Goal: Transaction & Acquisition: Subscribe to service/newsletter

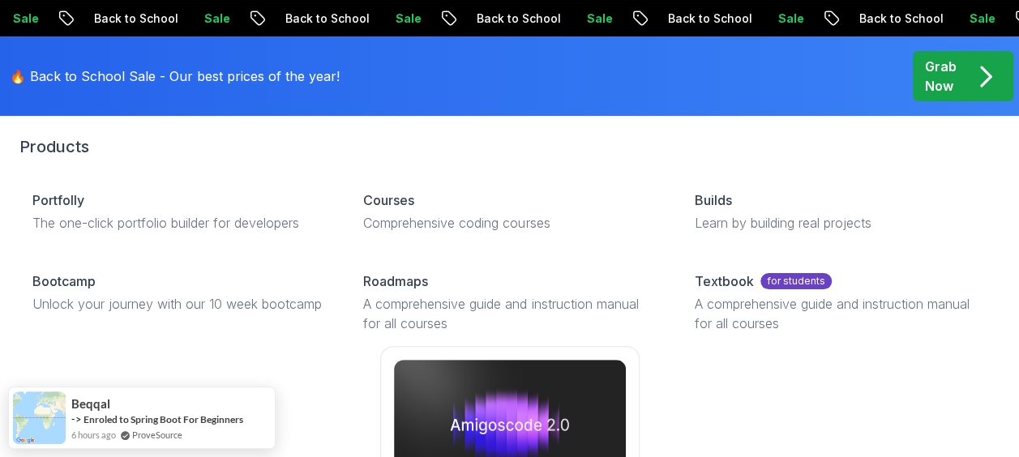
scroll to position [66, 0]
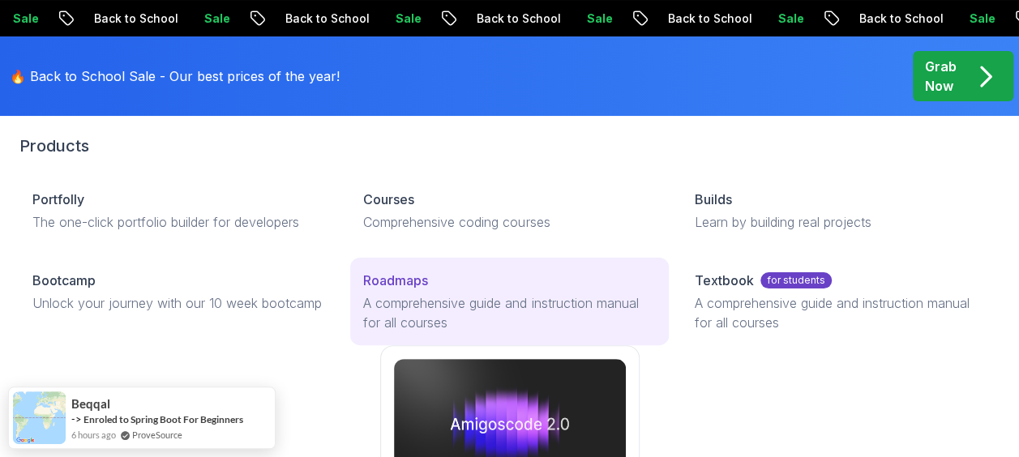
click at [398, 287] on p "Roadmaps" at bounding box center [395, 280] width 65 height 19
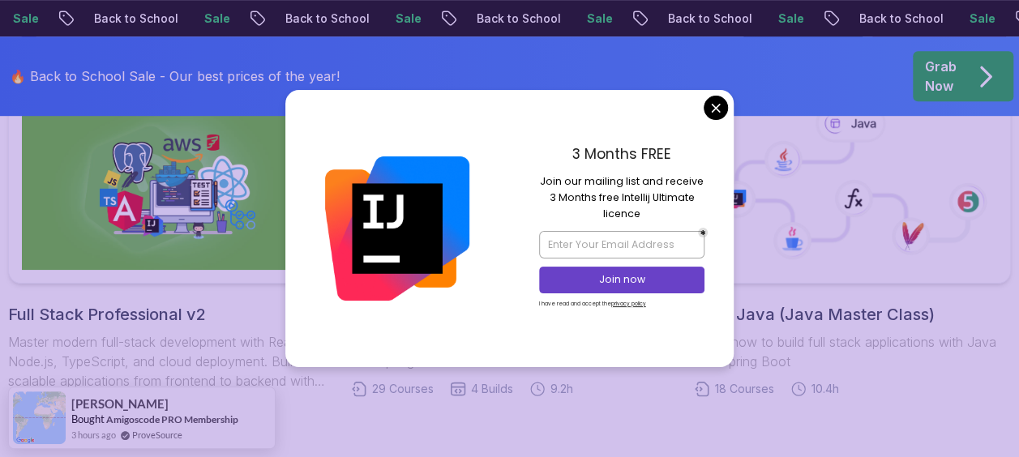
scroll to position [454, 0]
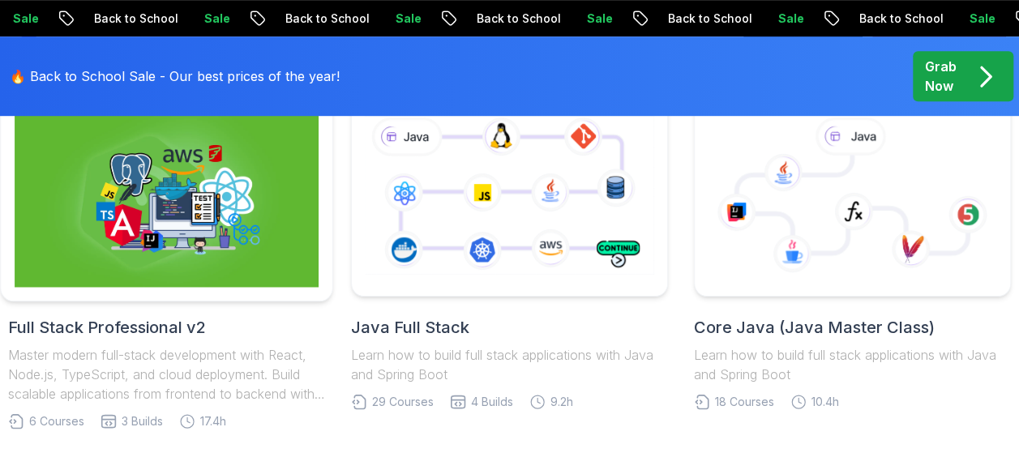
scroll to position [462, 0]
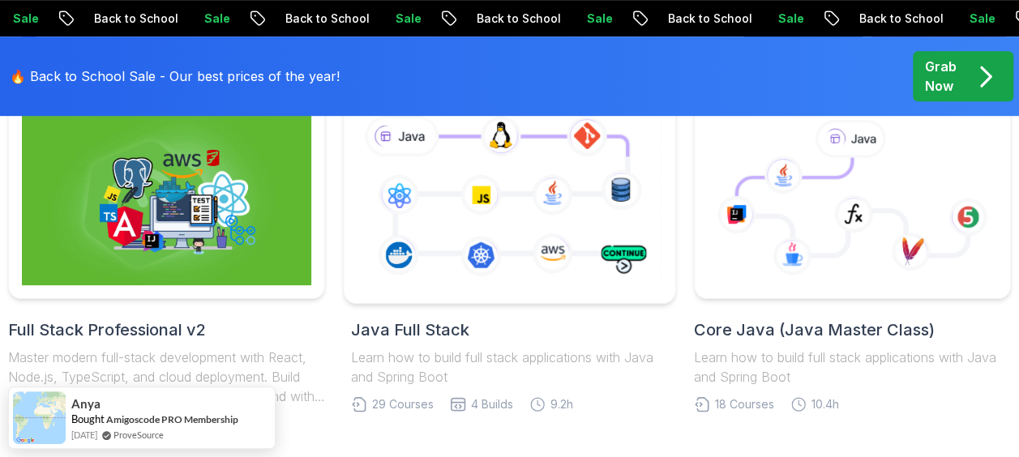
click at [490, 243] on icon at bounding box center [509, 198] width 311 height 173
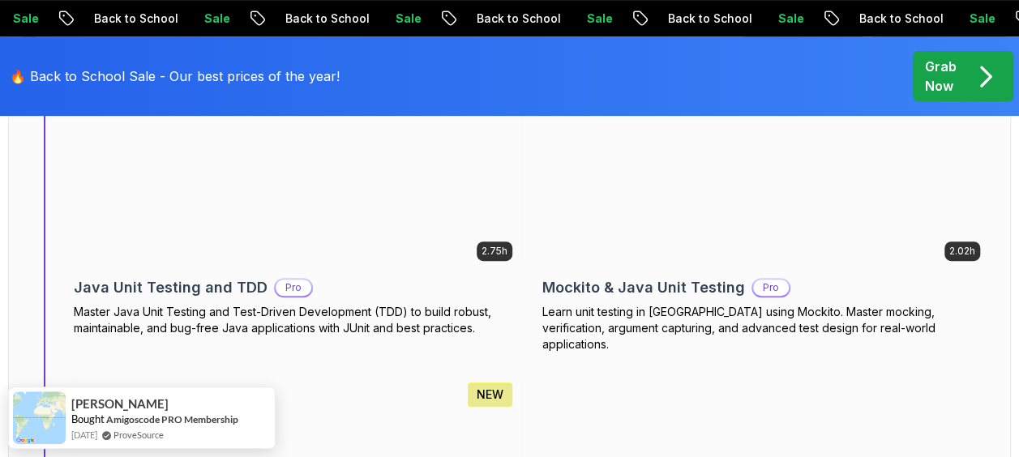
scroll to position [9480, 0]
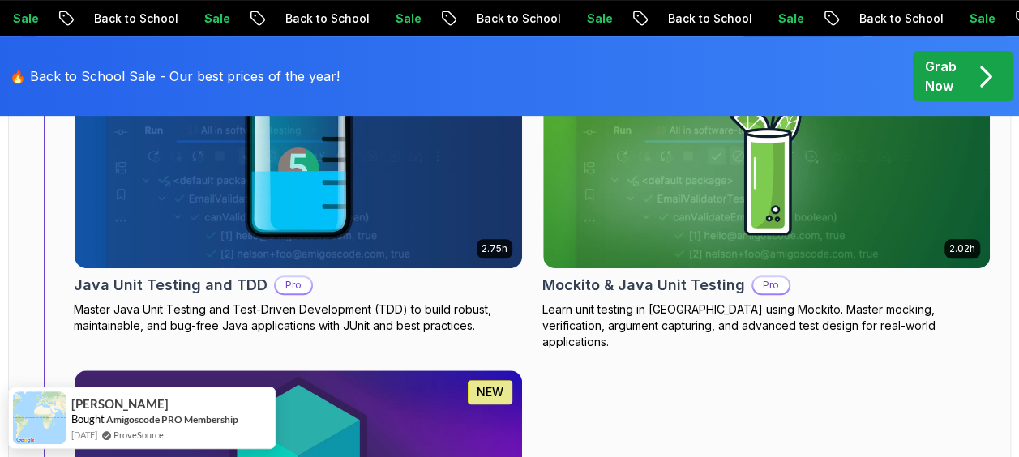
click at [525, 315] on div "2.75h NEW Java Unit Testing and TDD Pro Master Java Unit Testing and Test-Drive…" at bounding box center [532, 360] width 917 height 587
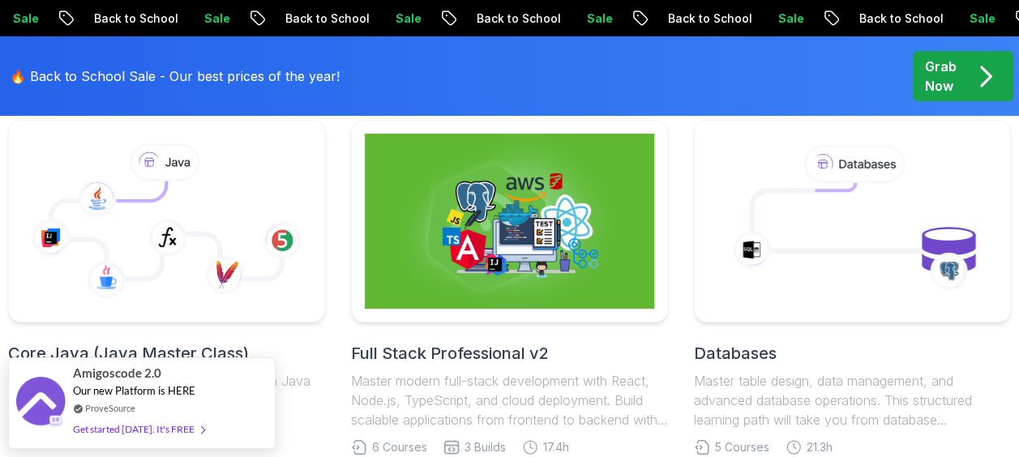
scroll to position [11926, 0]
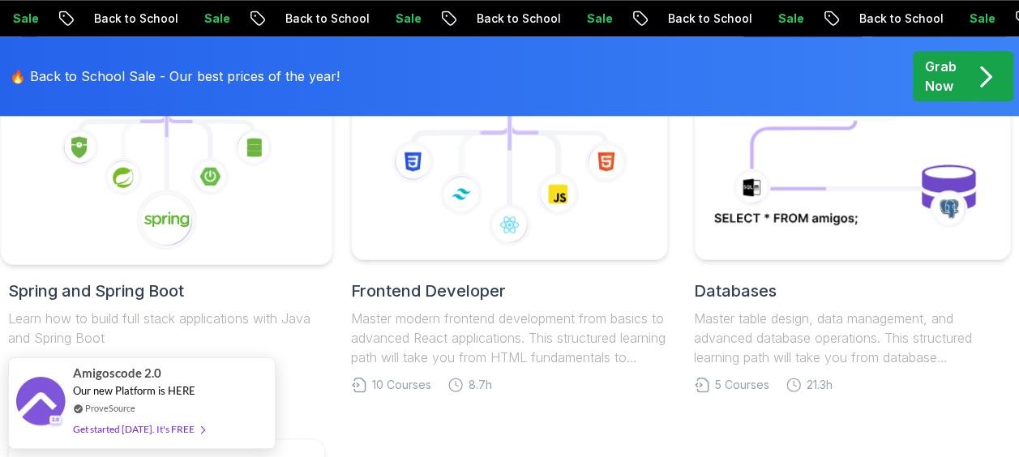
scroll to position [886, 0]
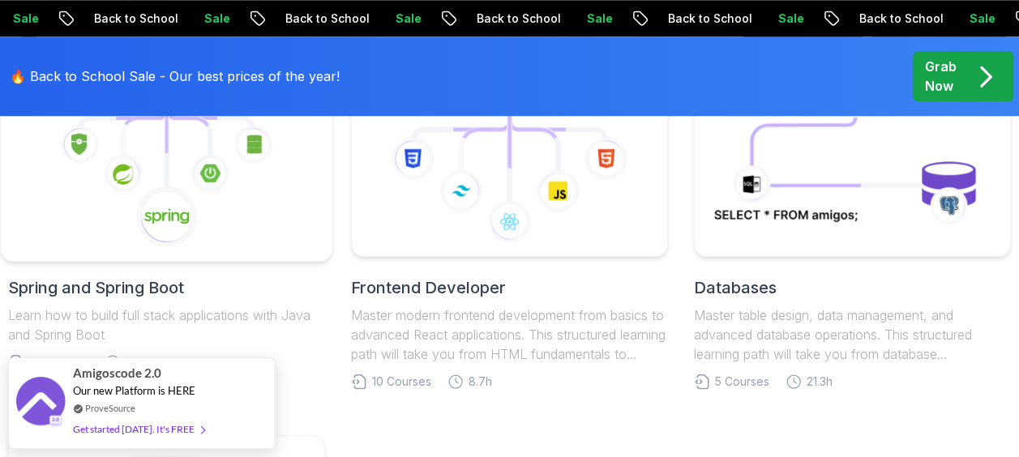
click at [264, 227] on icon at bounding box center [167, 156] width 304 height 184
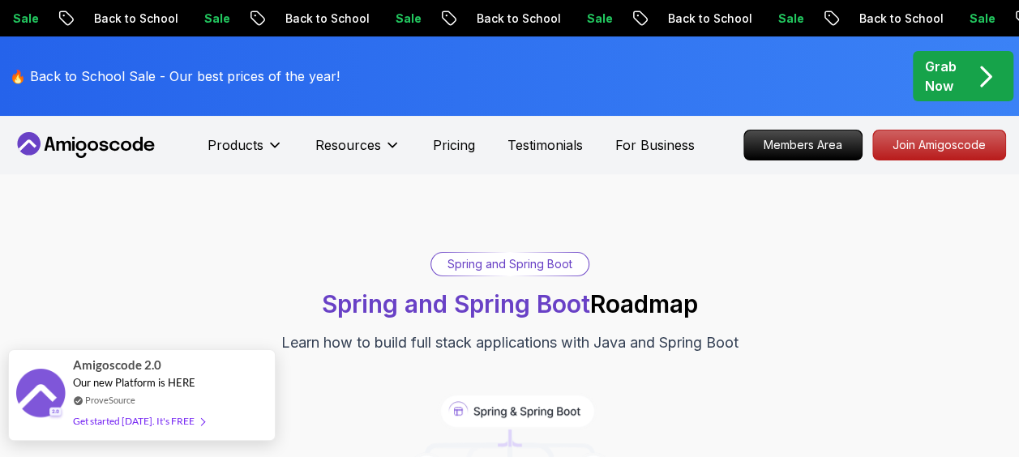
click at [159, 391] on div "Amigoscode 2.0 Our new Platform is HERE ProveSource Get started today. It's FREE" at bounding box center [141, 395] width 137 height 90
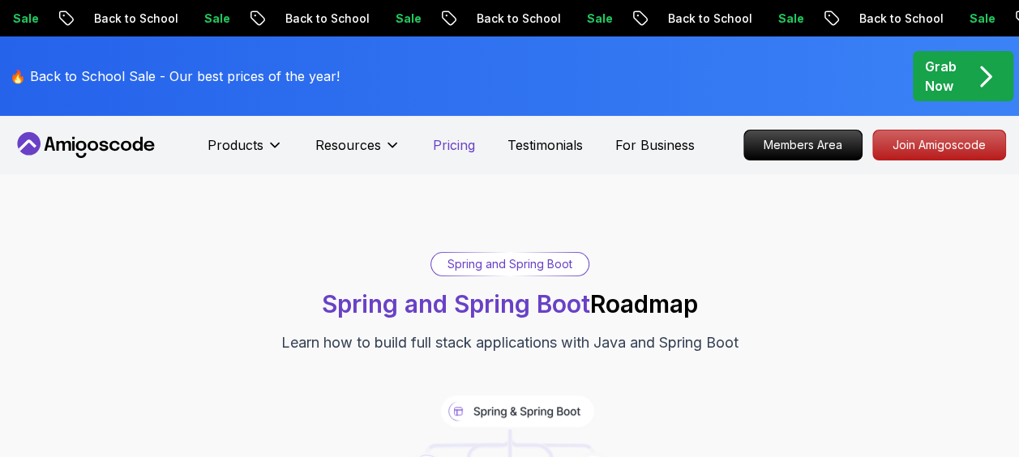
click at [454, 148] on p "Pricing" at bounding box center [454, 144] width 42 height 19
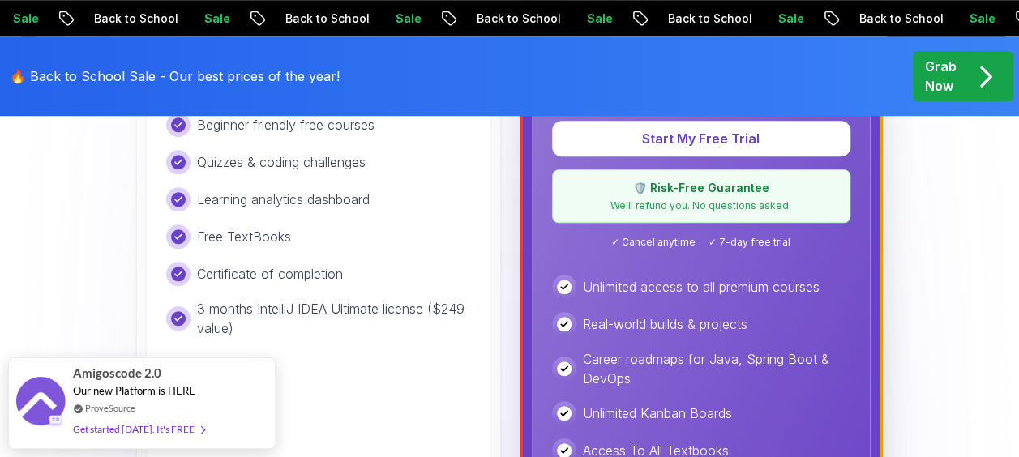
scroll to position [681, 0]
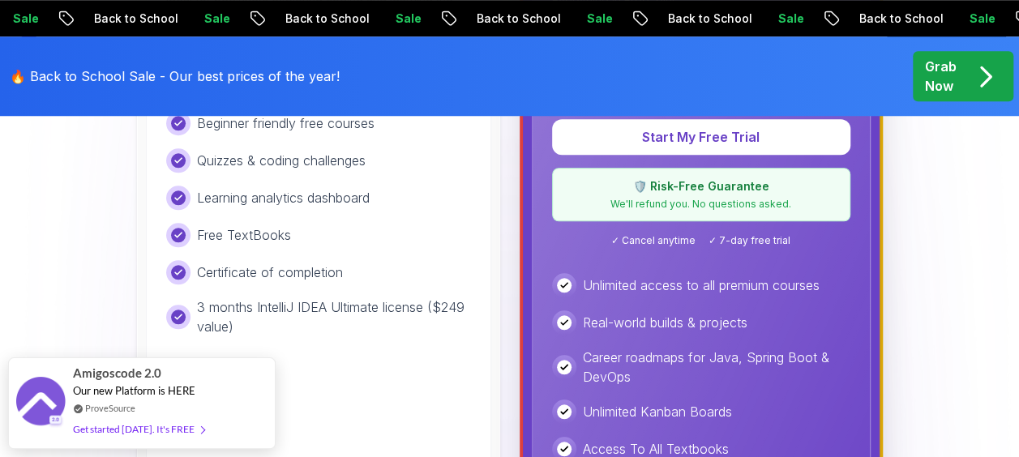
click at [526, 204] on div "Pro Best Value Everything in Free, plus $ 19.97 / Month Paid Yearly Start My Fr…" at bounding box center [701, 296] width 357 height 762
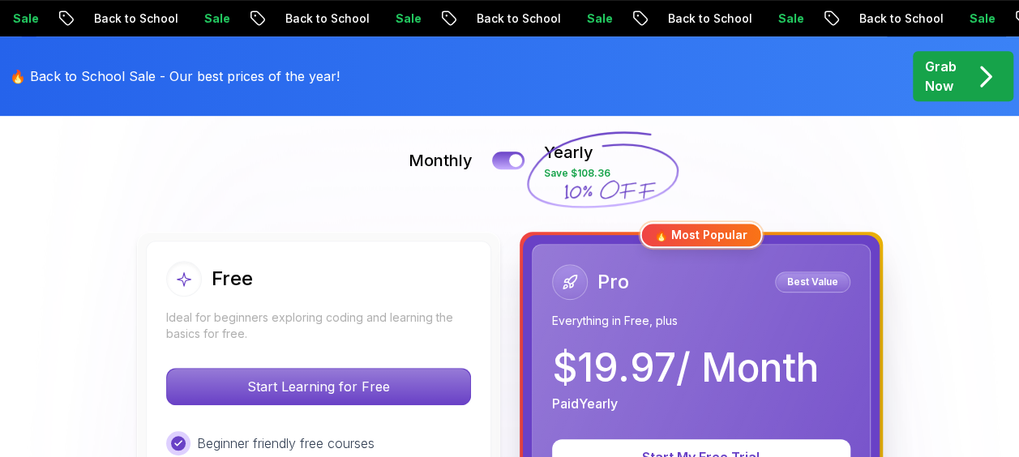
scroll to position [360, 0]
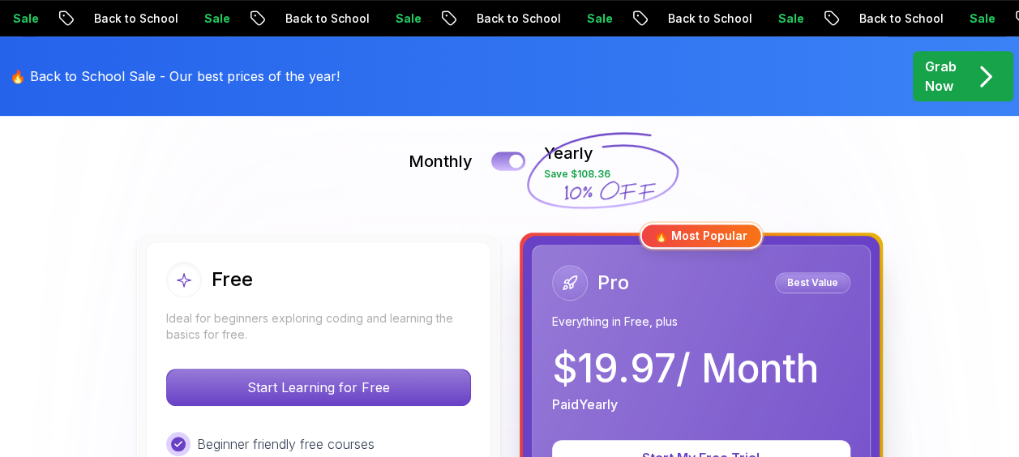
click at [502, 157] on button at bounding box center [508, 161] width 34 height 19
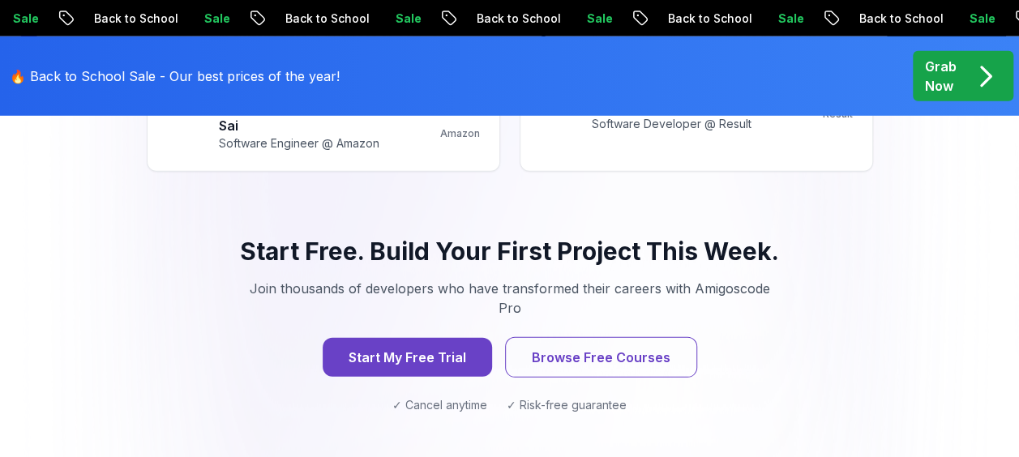
scroll to position [2243, 0]
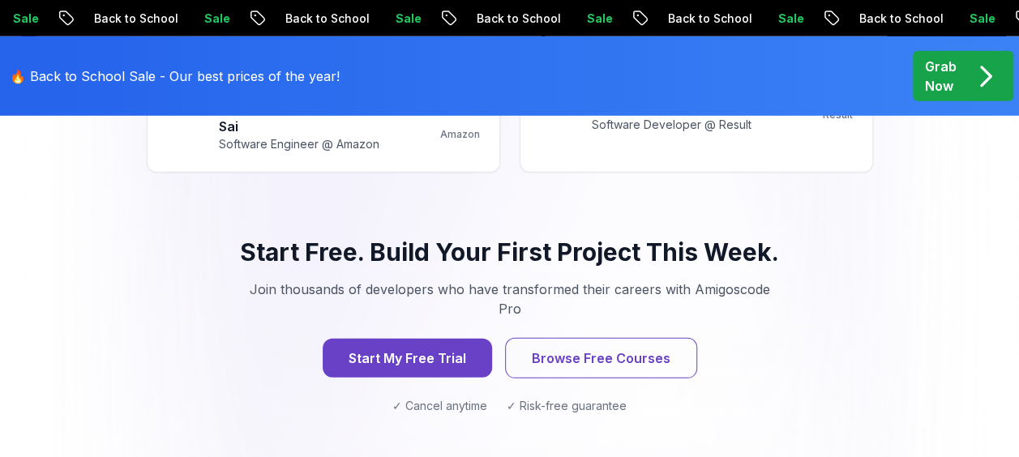
click at [508, 280] on p "Join thousands of developers who have transformed their careers with Amigoscode…" at bounding box center [510, 299] width 545 height 39
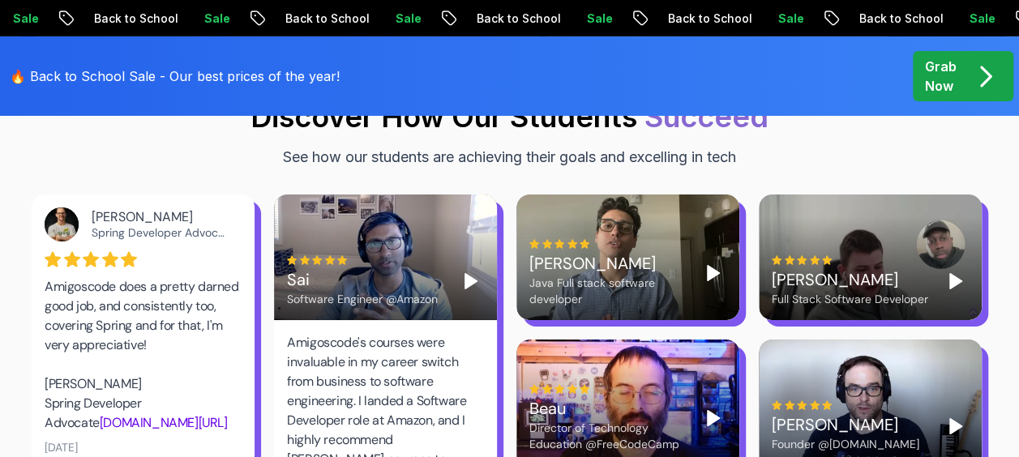
scroll to position [2790, 0]
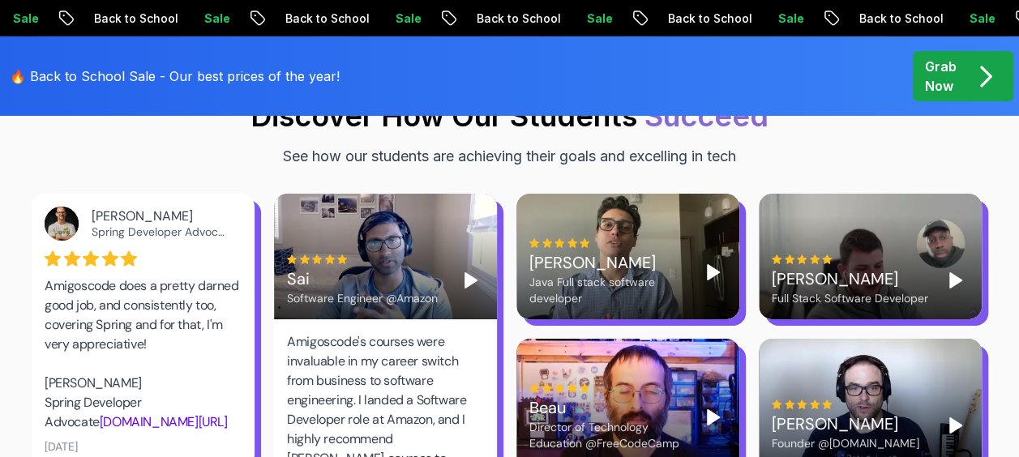
click at [32, 293] on div "[PERSON_NAME] Spring Developer Advocate Amigoscode does a pretty darned good jo…" at bounding box center [143, 331] width 223 height 274
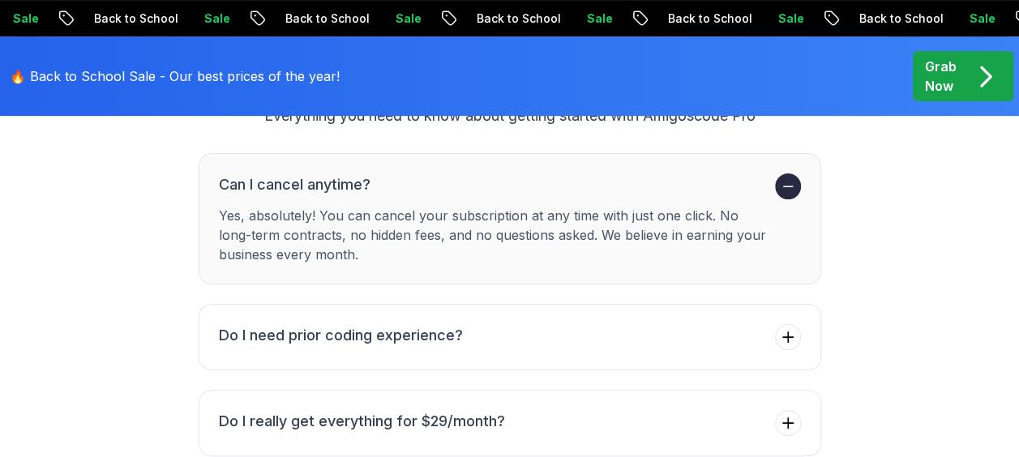
scroll to position [6434, 0]
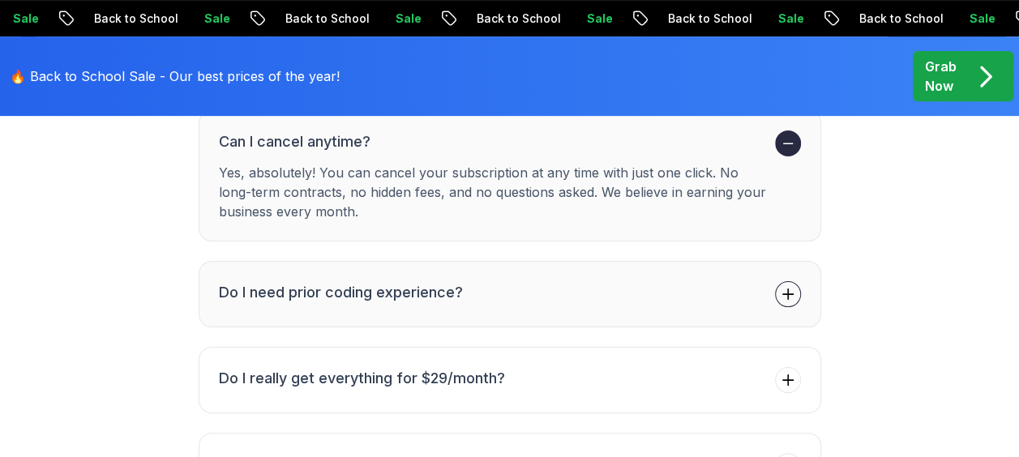
click at [236, 281] on li "Do I need prior coding experience?" at bounding box center [341, 294] width 244 height 26
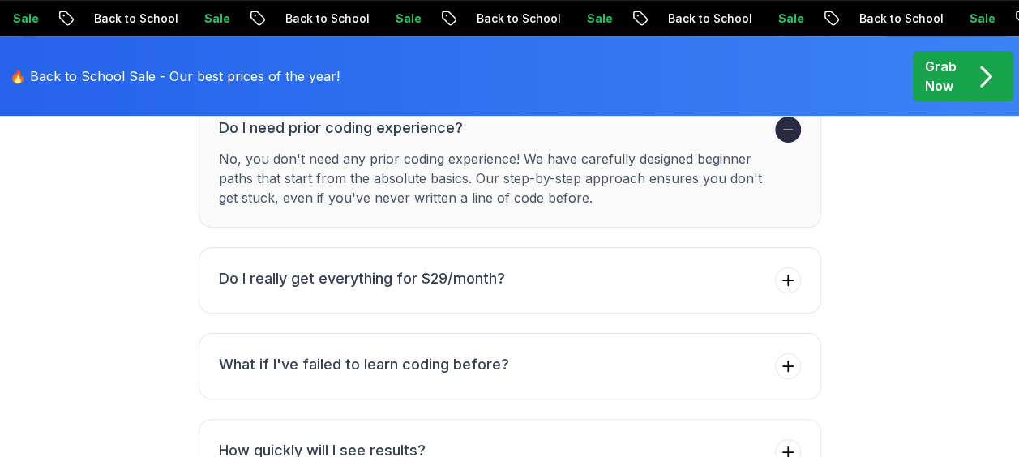
scroll to position [6535, 0]
click at [222, 267] on h3 "Do I really get everything for $29/month?" at bounding box center [362, 278] width 286 height 23
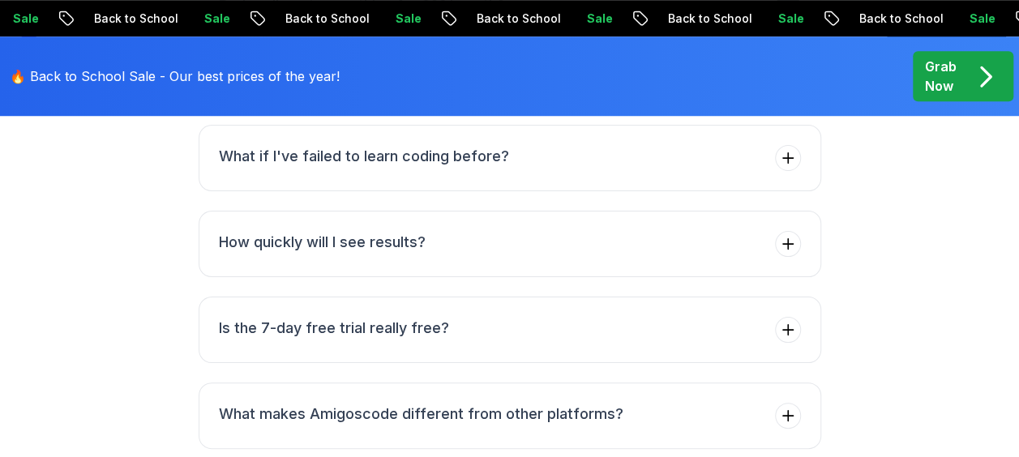
scroll to position [6740, 0]
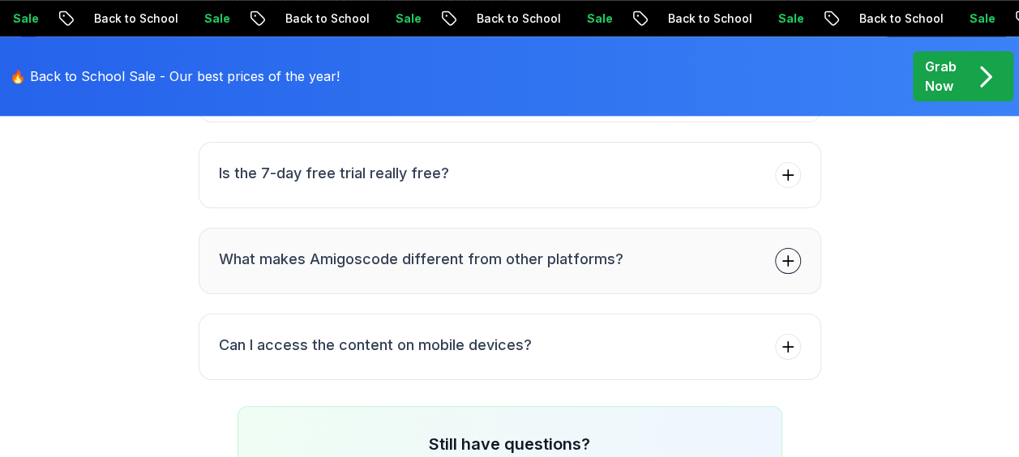
click at [271, 248] on h3 "What makes Amigoscode different from other platforms?" at bounding box center [421, 259] width 405 height 23
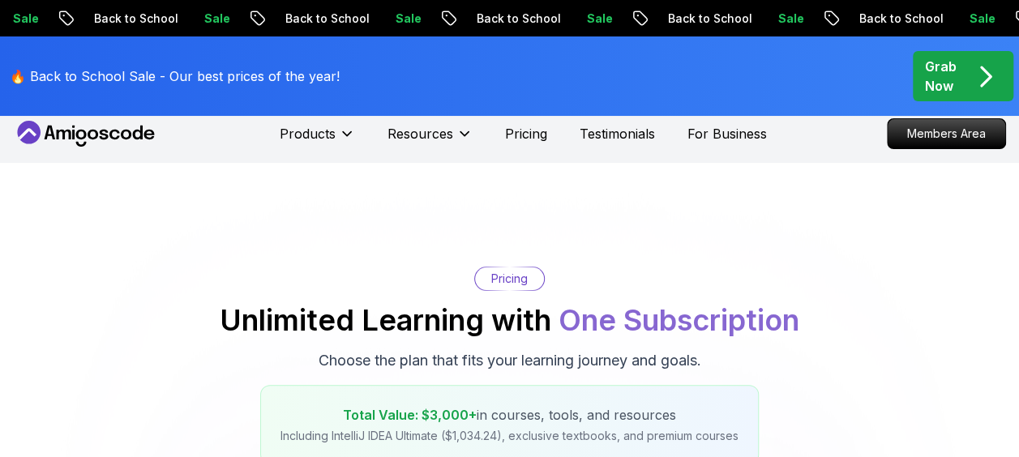
scroll to position [0, 0]
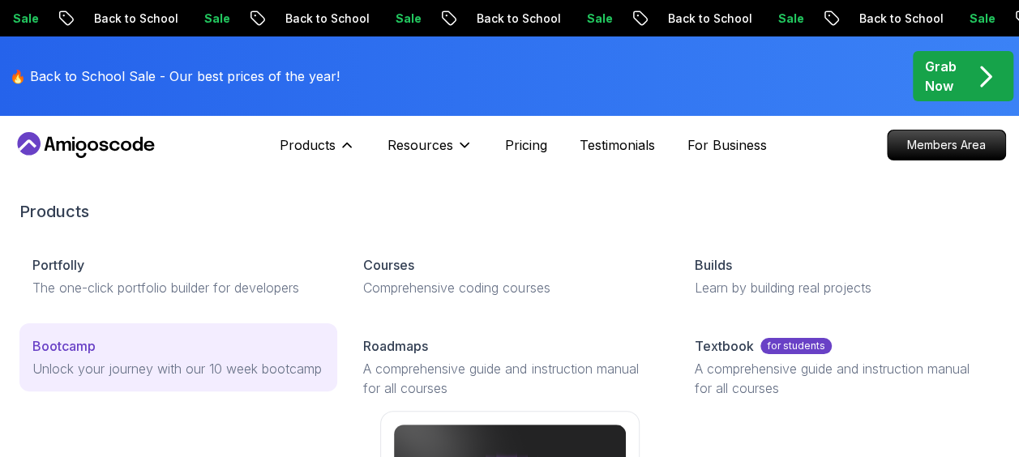
click at [69, 350] on p "Bootcamp" at bounding box center [63, 346] width 63 height 19
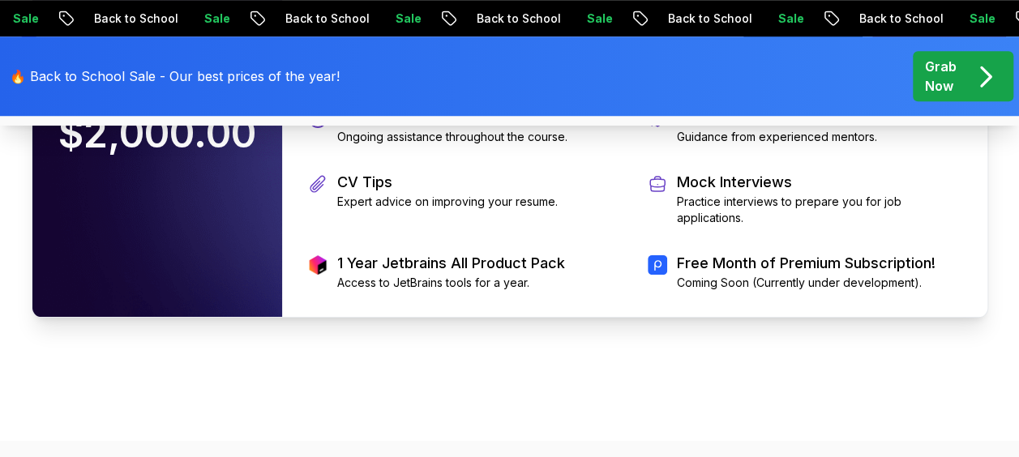
scroll to position [3692, 0]
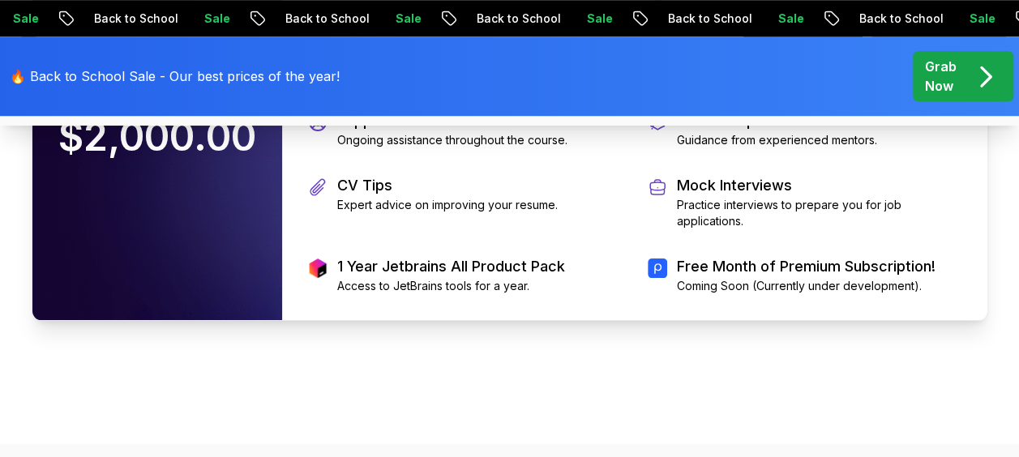
drag, startPoint x: 767, startPoint y: 299, endPoint x: 772, endPoint y: 268, distance: 32.0
click at [772, 268] on div "10 Weeks Intensive, 10-week program. Be part of a Team Collaborate with peers. …" at bounding box center [635, 137] width 706 height 367
click at [995, 265] on div "Price What's Included Equip Yourself with Essential Skills and Real-World Exper…" at bounding box center [510, 56] width 973 height 686
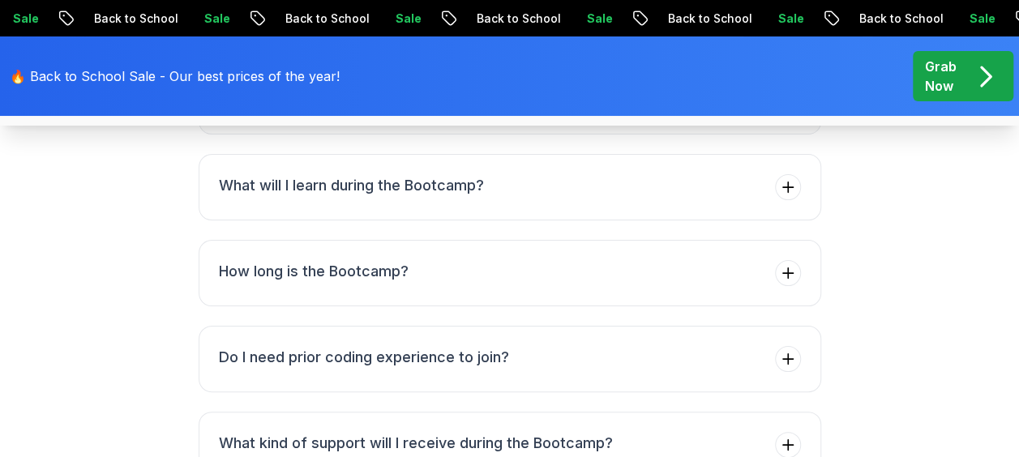
scroll to position [6130, 0]
click at [896, 280] on div "FAQs Got Questions? We've Got Answers! See how our students are achieving their…" at bounding box center [509, 346] width 987 height 950
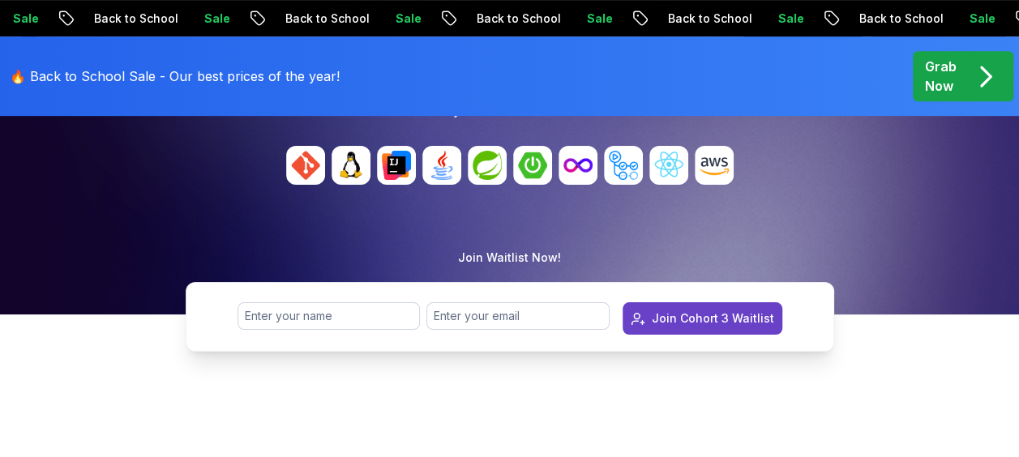
scroll to position [0, 0]
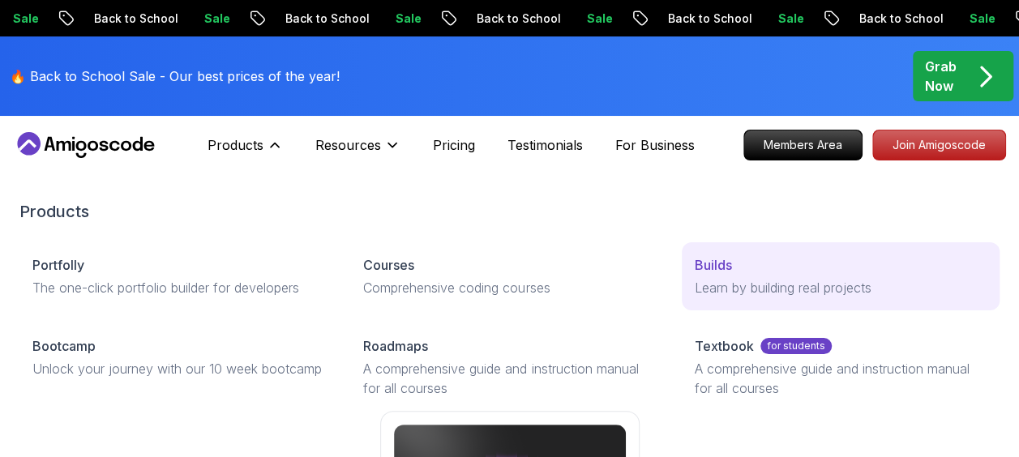
click at [764, 265] on div "Builds" at bounding box center [841, 264] width 292 height 19
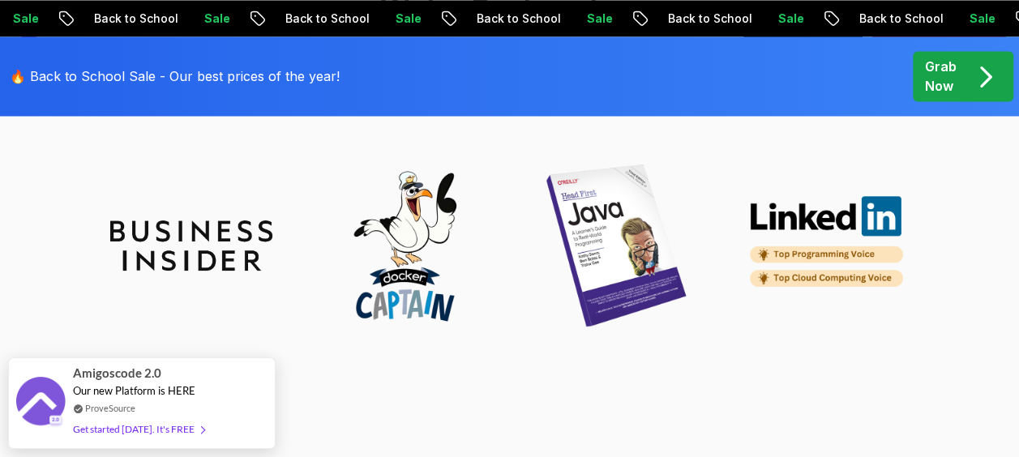
scroll to position [1382, 0]
click at [679, 310] on img at bounding box center [616, 246] width 162 height 162
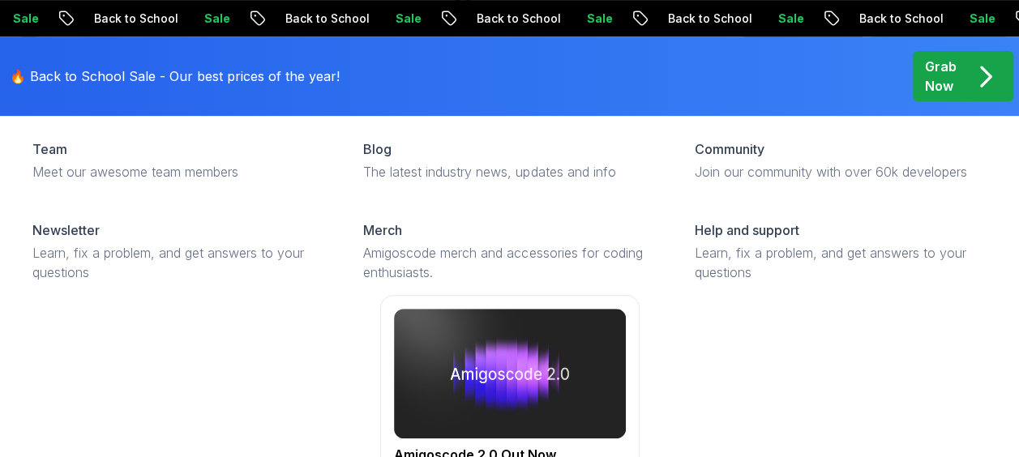
scroll to position [335, 0]
click at [501, 355] on img at bounding box center [510, 374] width 232 height 130
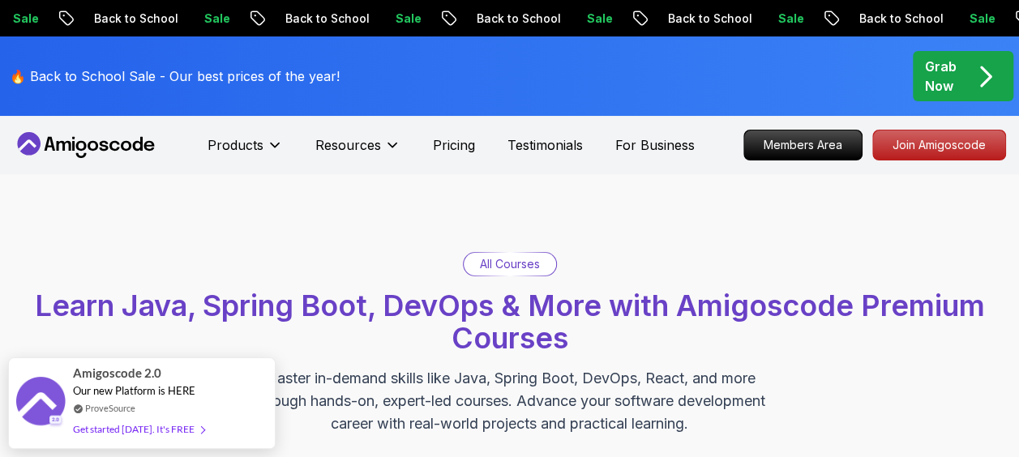
click at [955, 78] on p "Grab Now" at bounding box center [941, 76] width 32 height 39
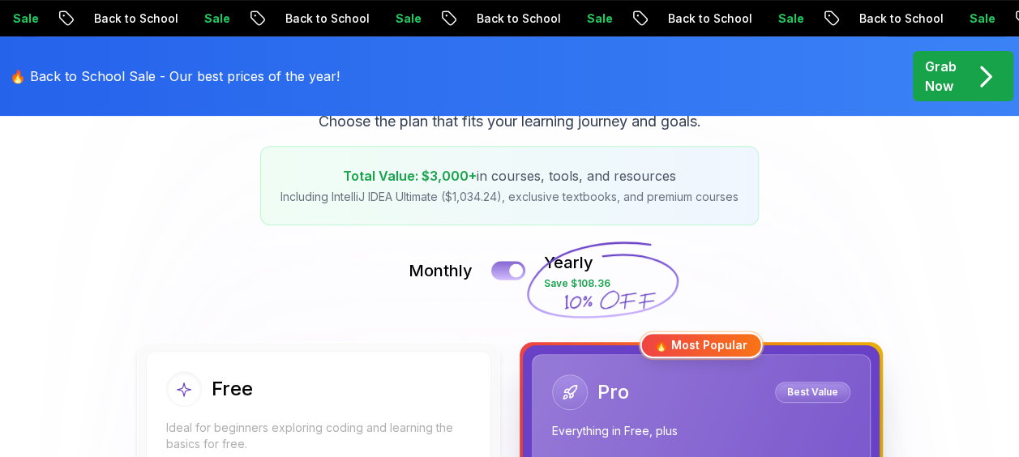
scroll to position [260, 0]
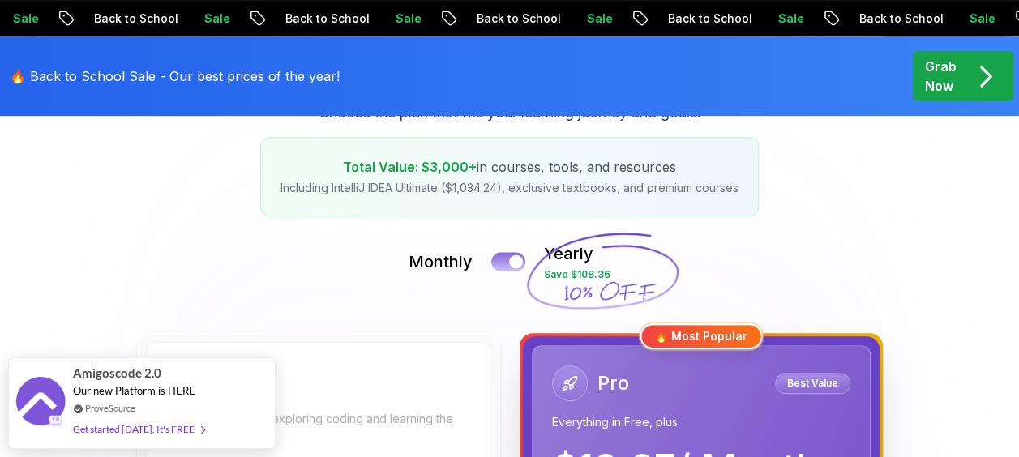
click at [500, 268] on button at bounding box center [508, 261] width 34 height 19
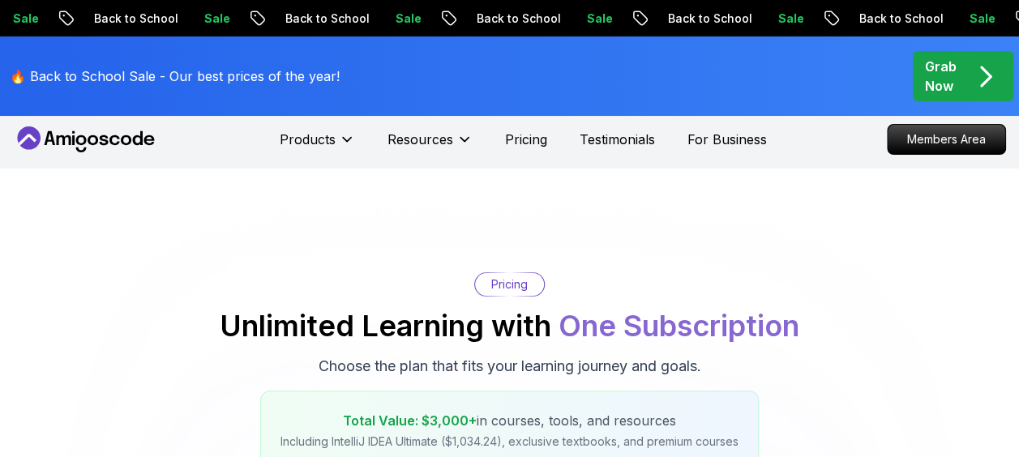
scroll to position [0, 0]
